Goal: Information Seeking & Learning: Learn about a topic

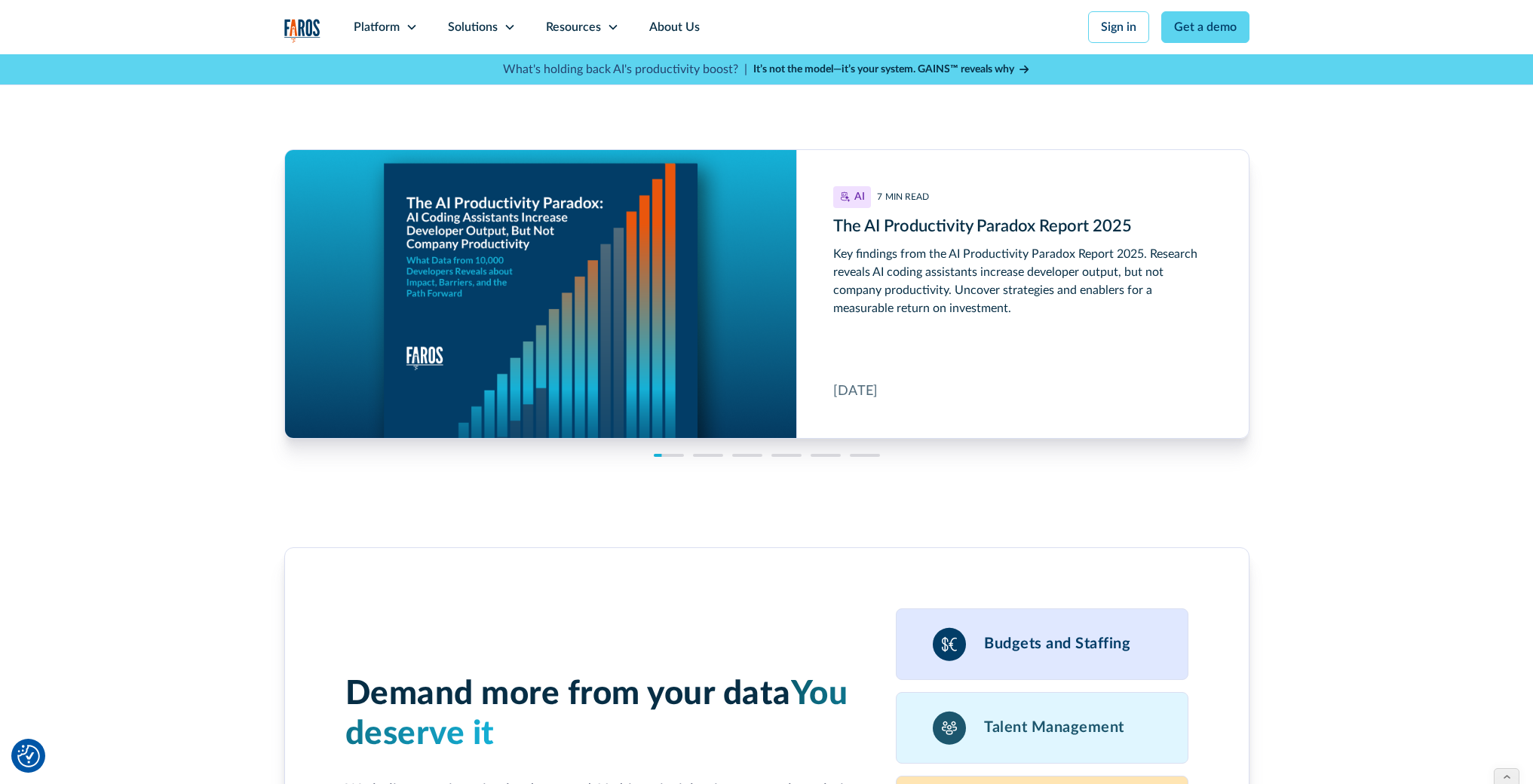
scroll to position [4953, 0]
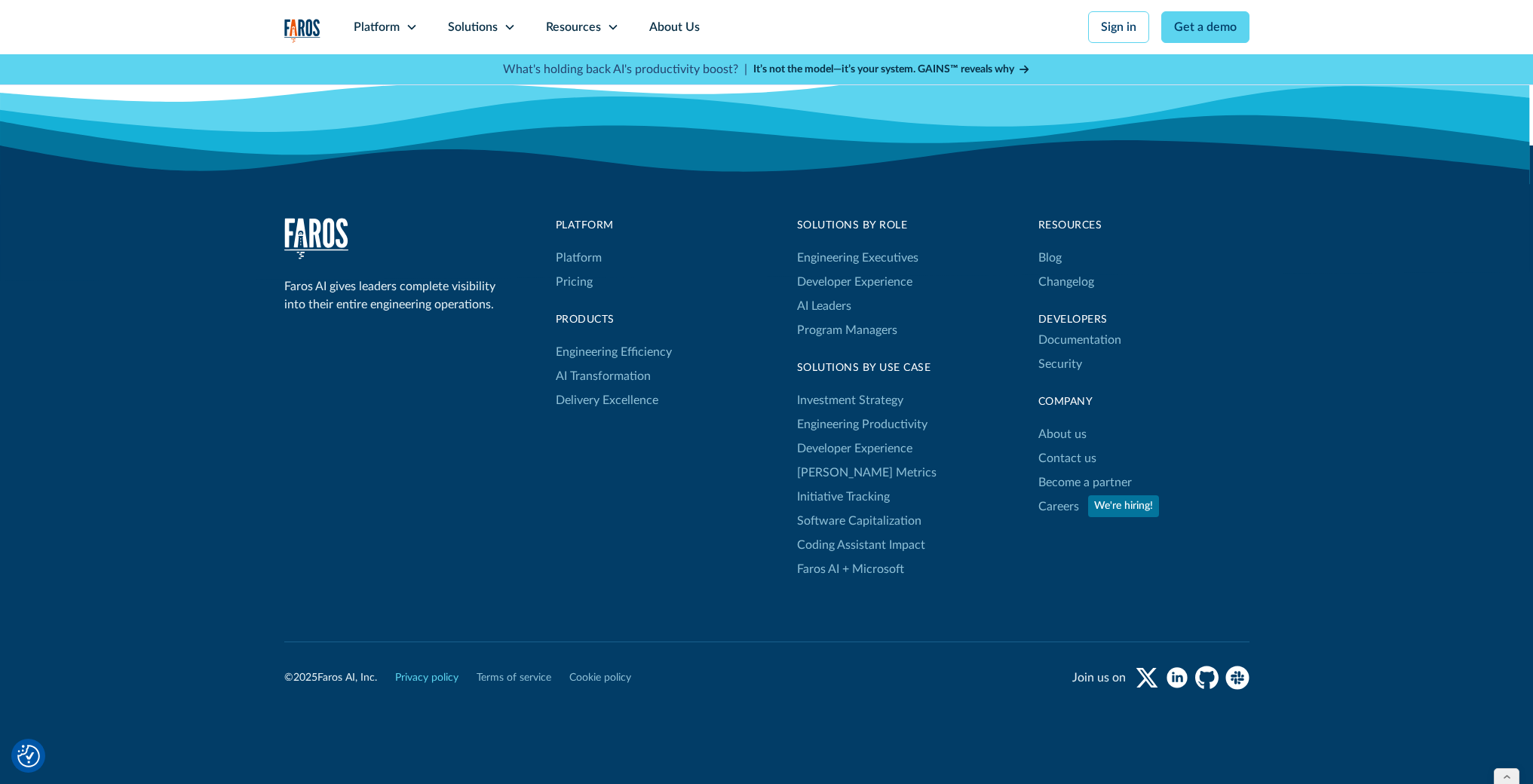
click at [440, 670] on link "Privacy policy" at bounding box center [427, 678] width 63 height 15
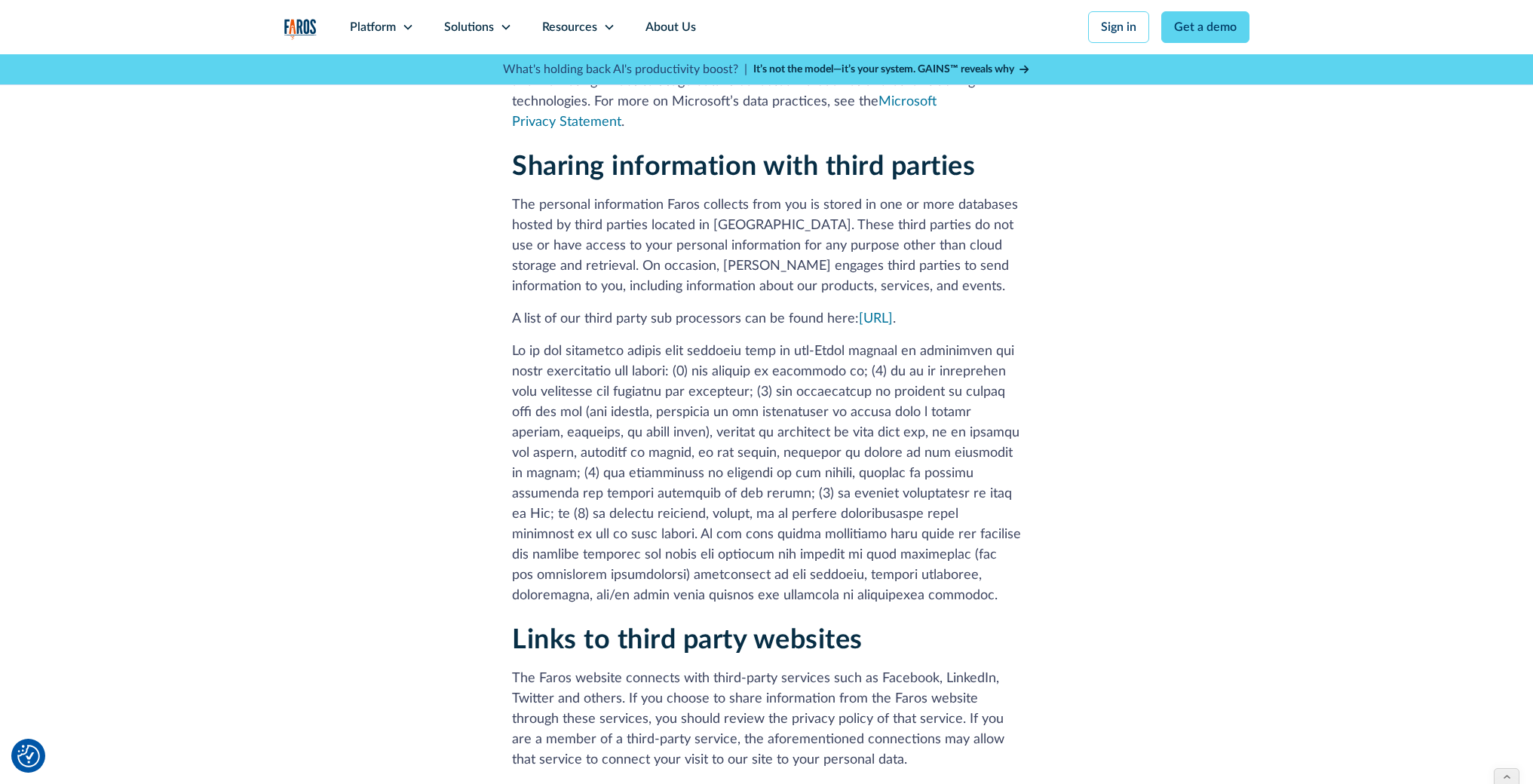
scroll to position [2177, 0]
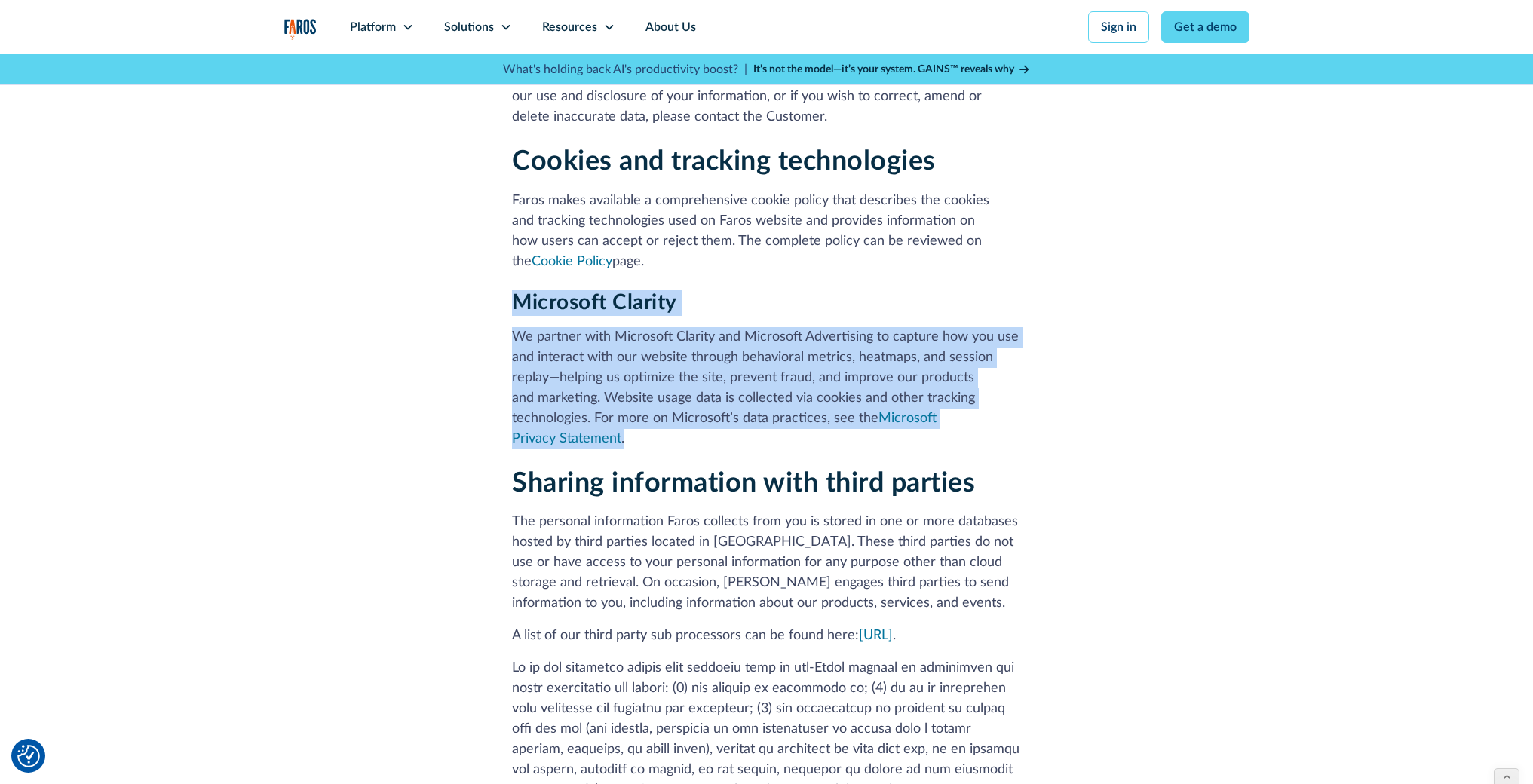
drag, startPoint x: 506, startPoint y: 221, endPoint x: 950, endPoint y: 338, distance: 459.2
copy div "Microsoft Clarity We partner with Microsoft Clarity and Microsoft Advertising t…"
